Goal: Feedback & Contribution: Leave review/rating

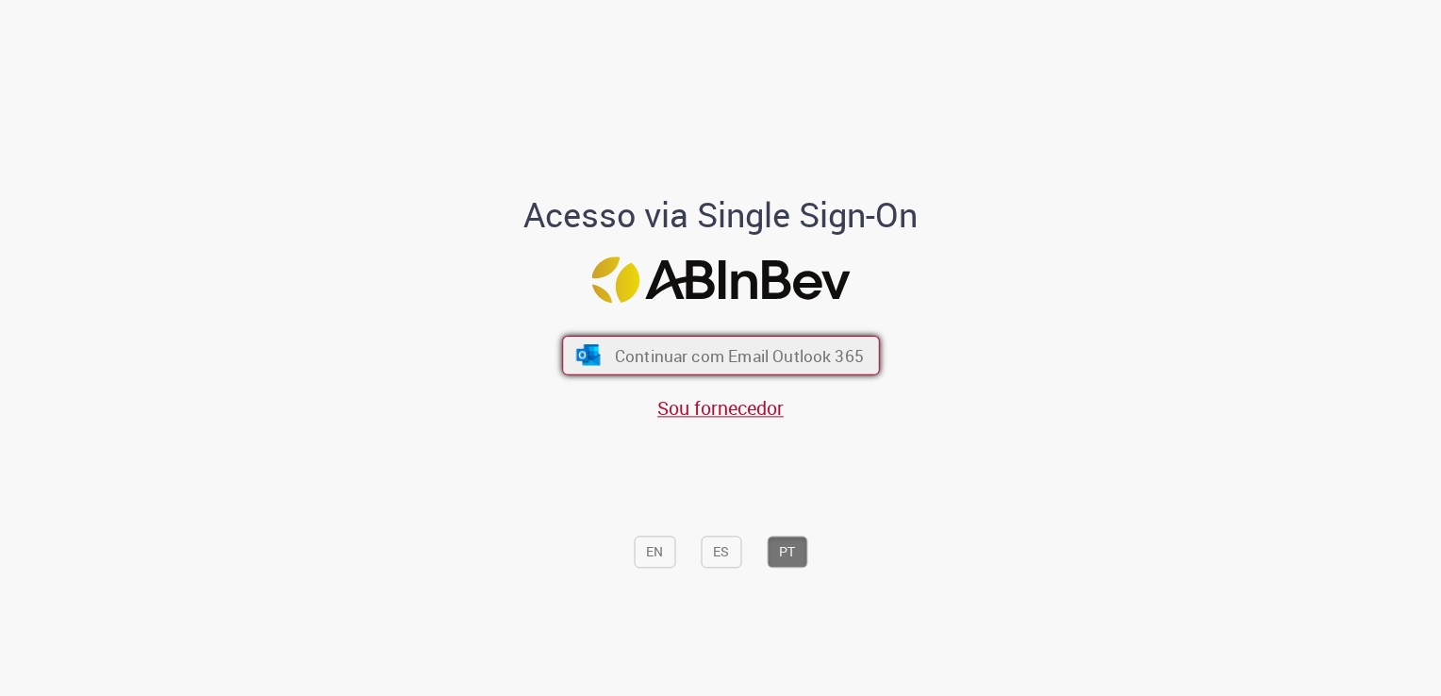
click at [738, 343] on button "Continuar com Email Outlook 365" at bounding box center [721, 356] width 318 height 40
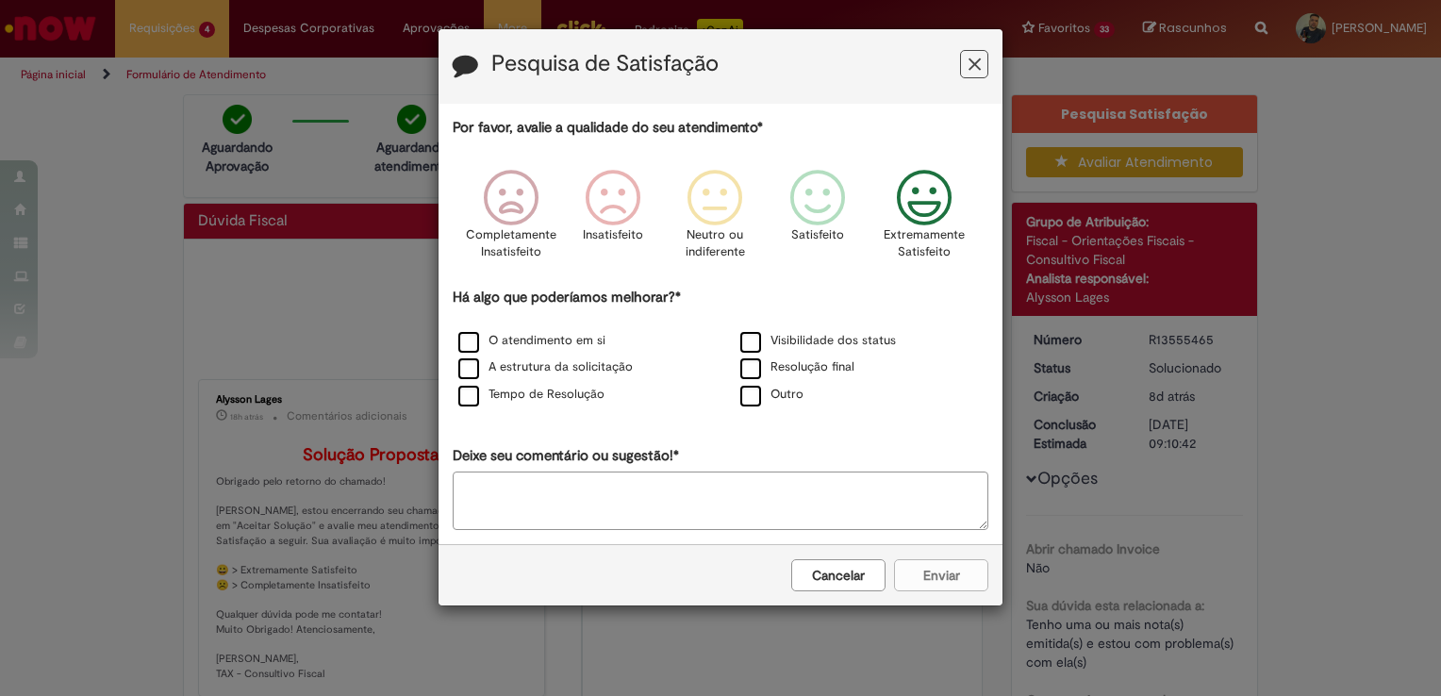
click at [909, 208] on icon "Feedback" at bounding box center [925, 198] width 71 height 57
click at [490, 338] on label "O atendimento em si" at bounding box center [531, 341] width 147 height 18
click at [927, 584] on button "Enviar" at bounding box center [941, 575] width 94 height 32
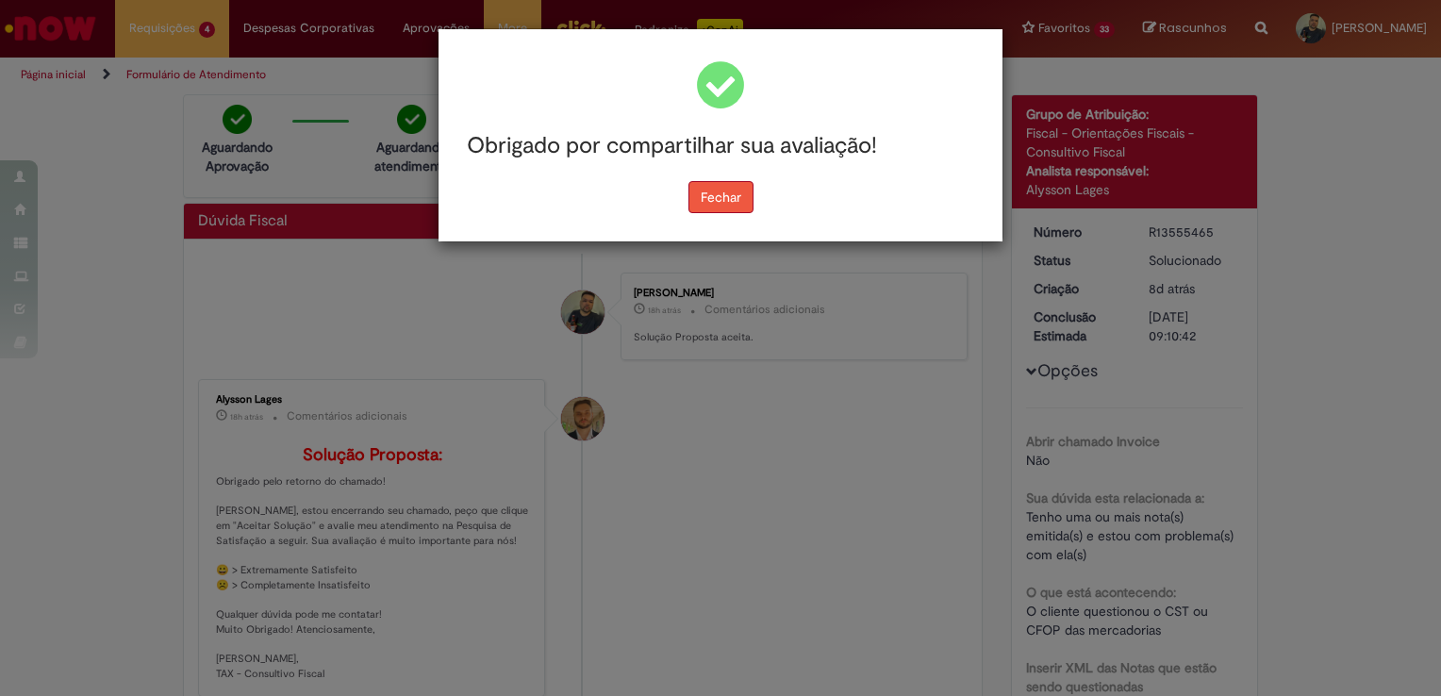
click at [739, 191] on button "Fechar" at bounding box center [721, 197] width 65 height 32
